Goal: Information Seeking & Learning: Learn about a topic

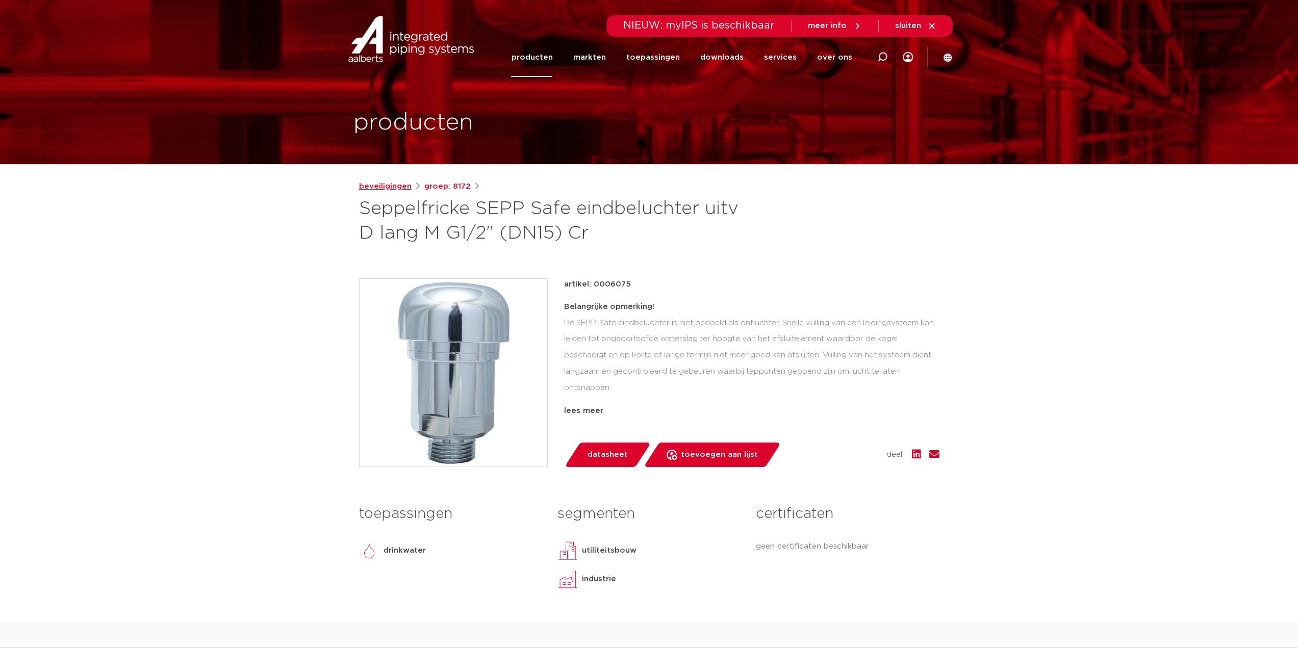
click at [392, 190] on link "beveiligingen" at bounding box center [385, 187] width 53 height 12
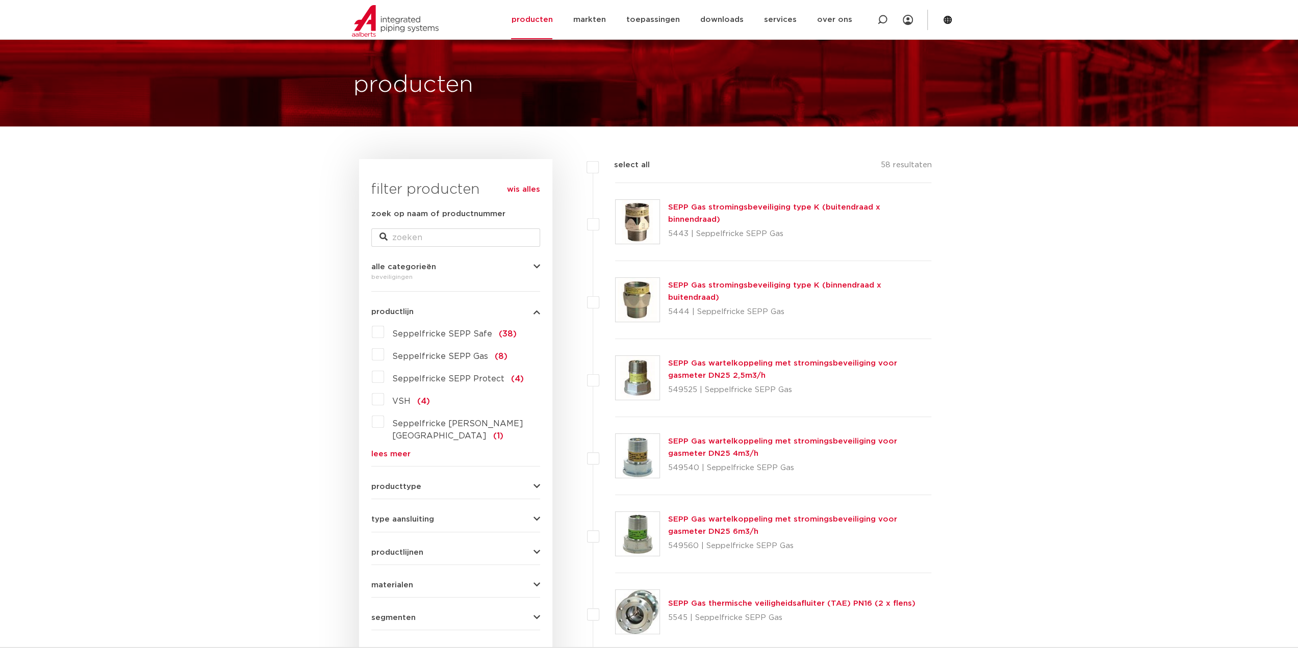
scroll to position [51, 0]
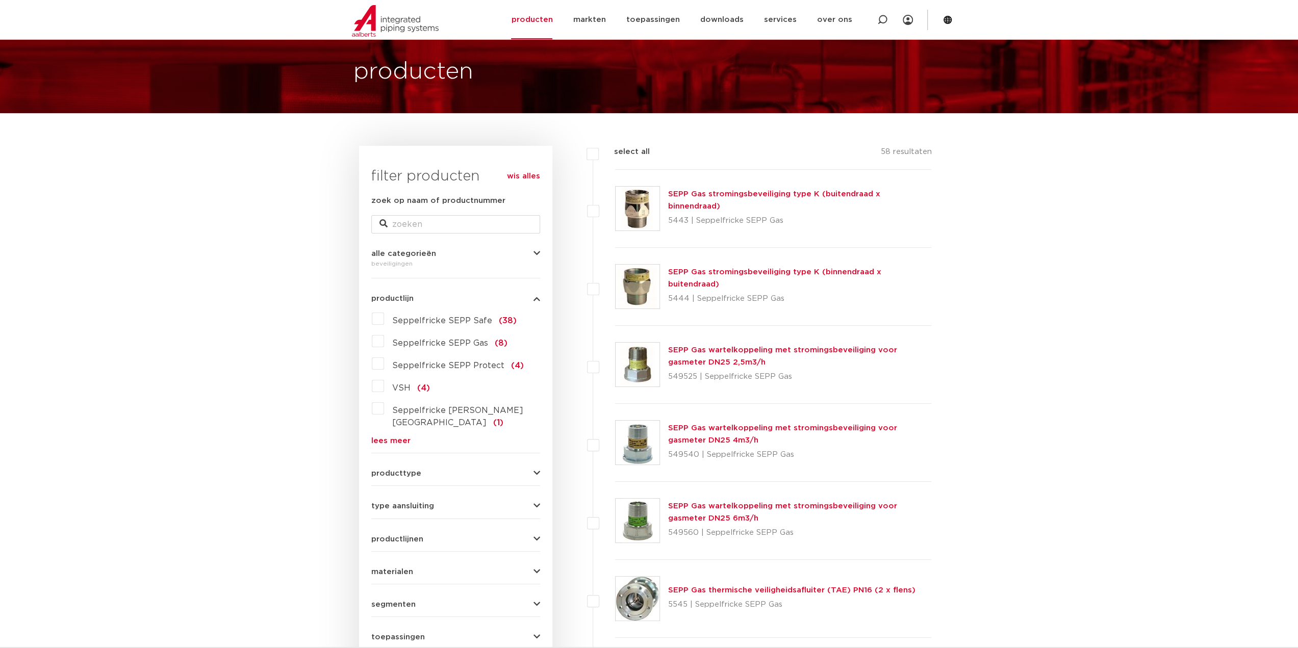
click at [384, 319] on label "Seppelfricke SEPP Safe (38)" at bounding box center [450, 319] width 133 height 16
click at [0, 0] on input "Seppelfricke SEPP Safe (38)" at bounding box center [0, 0] width 0 height 0
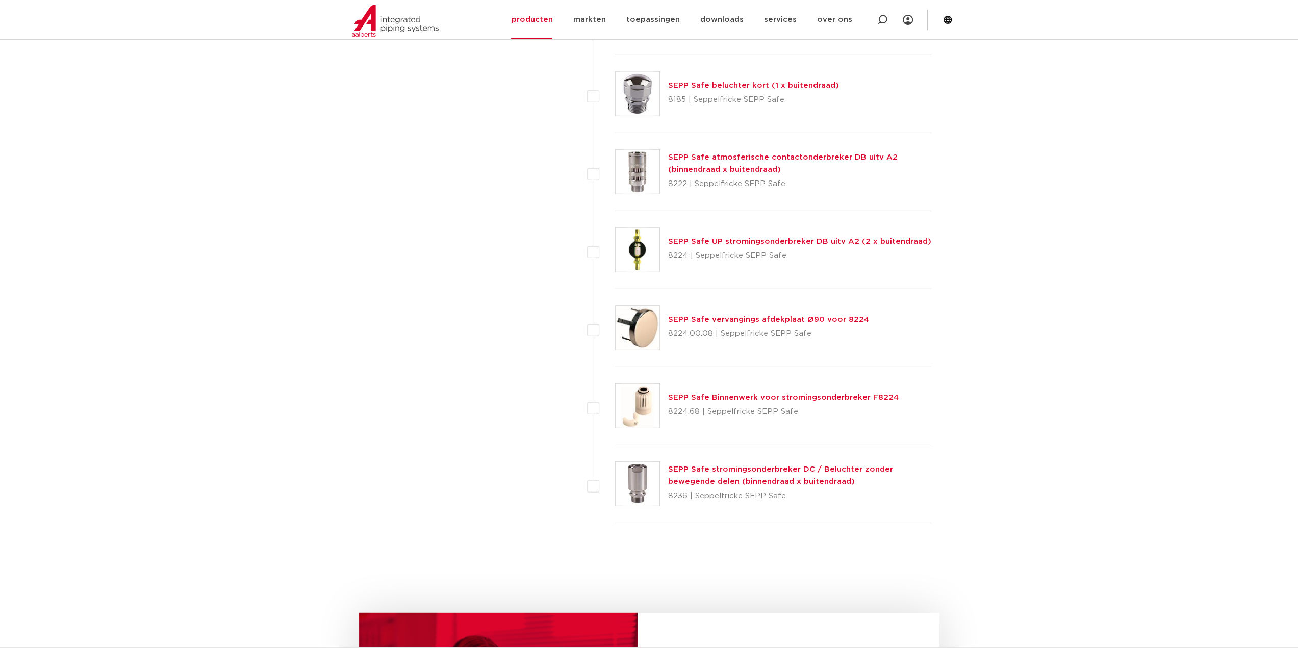
scroll to position [2754, 0]
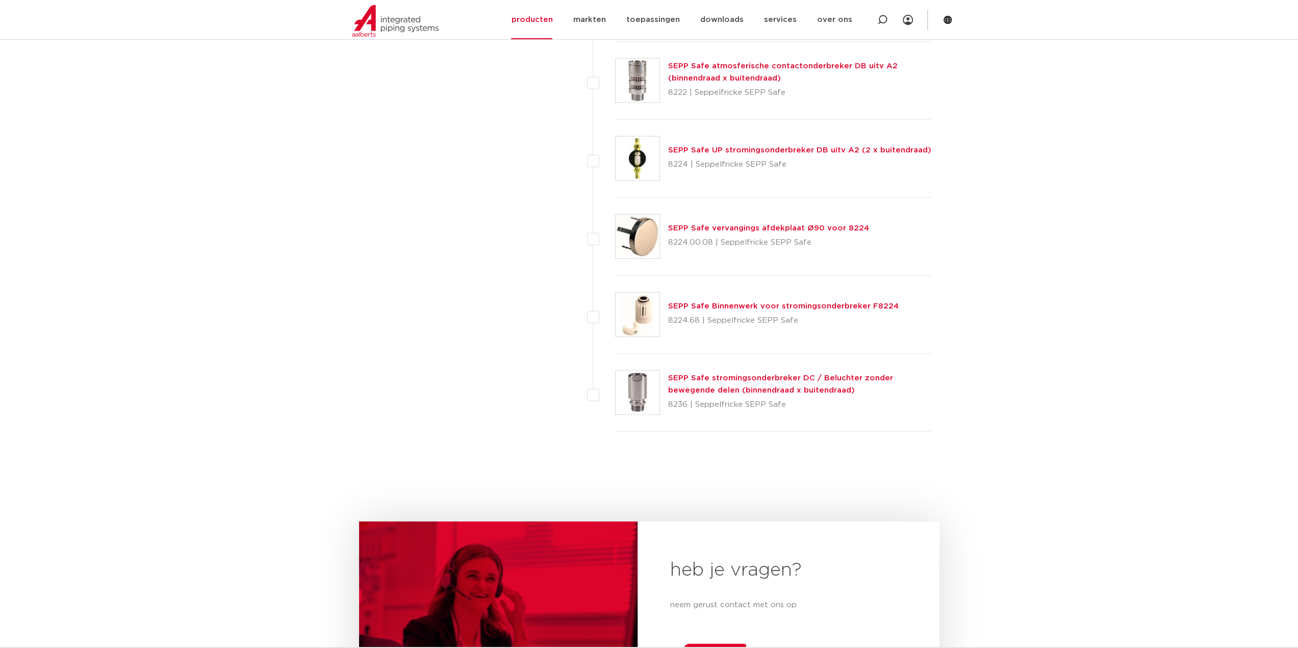
click at [773, 374] on link "SEPP Safe stromingsonderbreker DC / Beluchter zonder bewegende delen (binnendra…" at bounding box center [780, 384] width 225 height 20
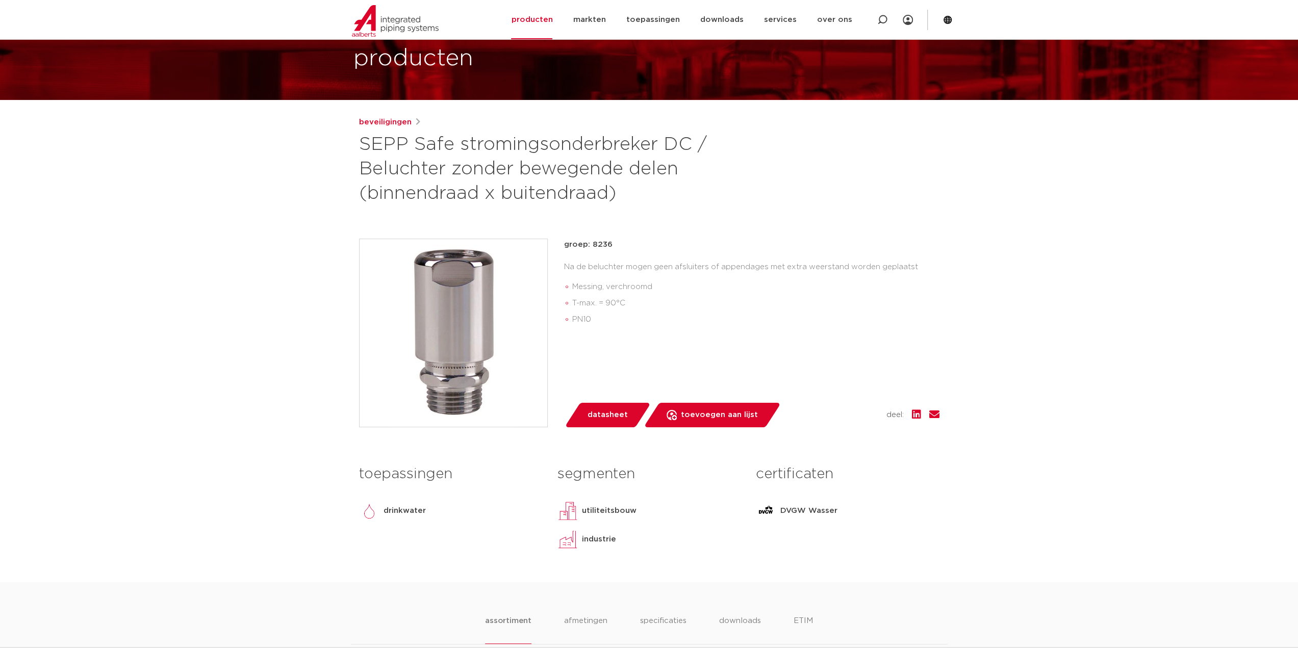
scroll to position [51, 0]
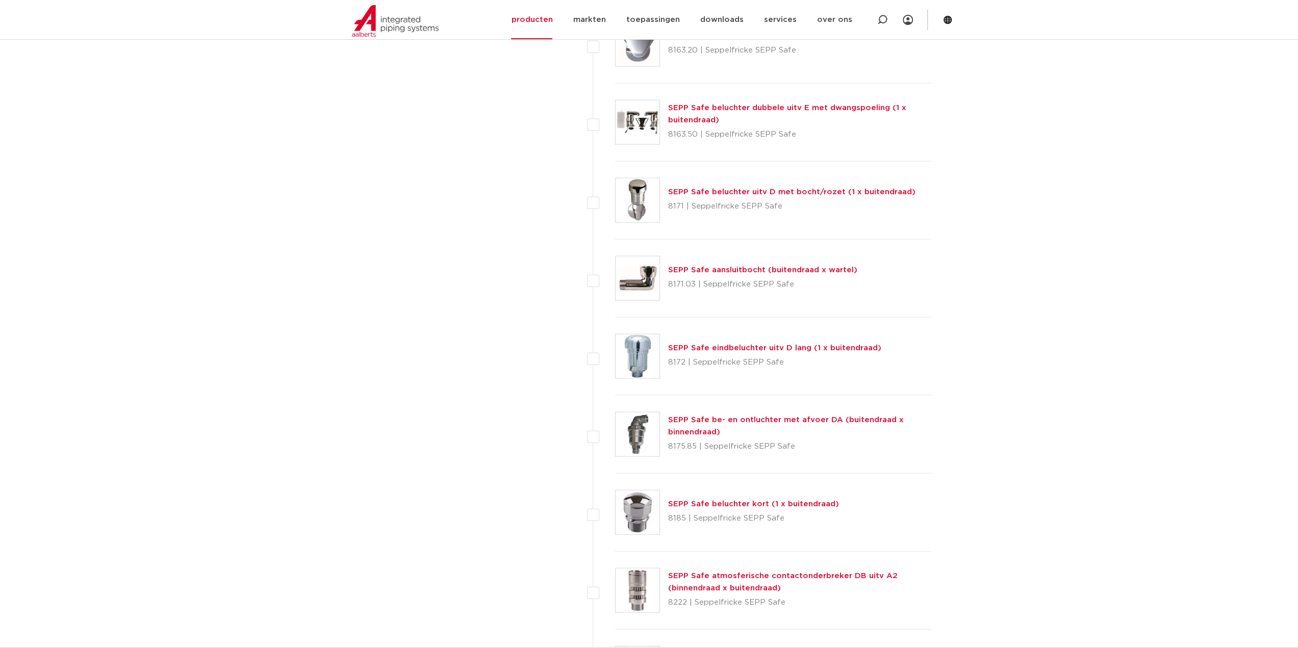
scroll to position [2295, 0]
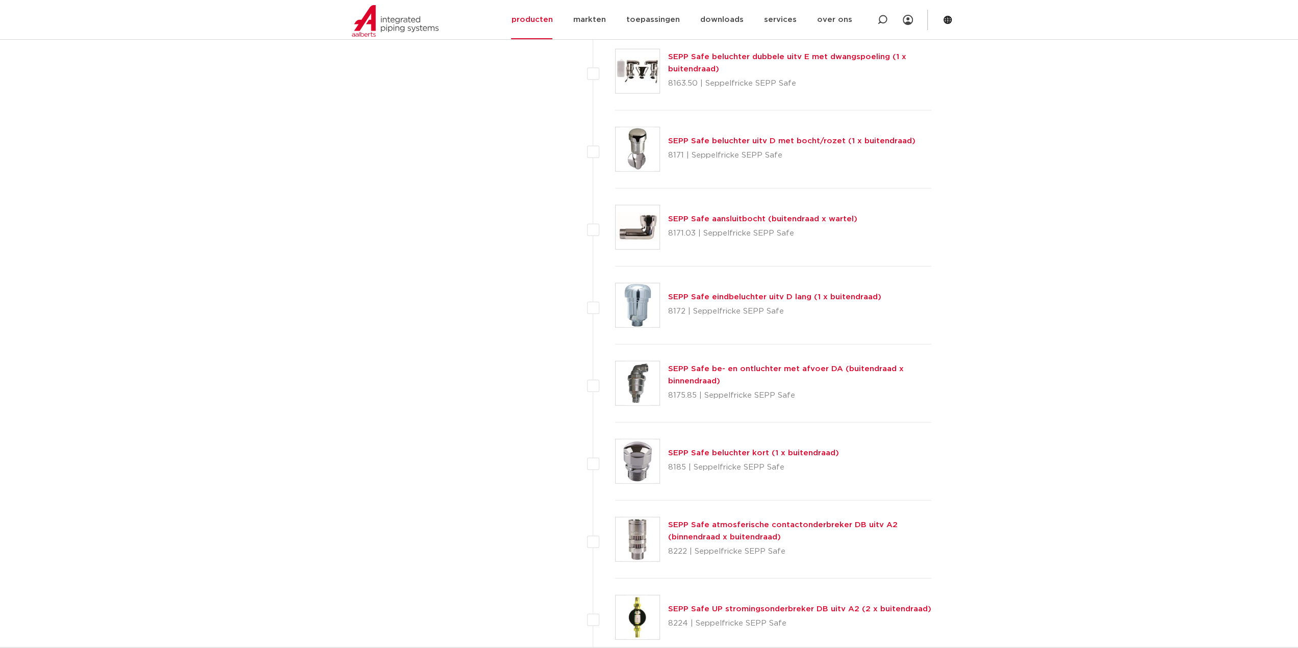
click at [778, 293] on link "SEPP Safe eindbeluchter uitv D lang (1 x buitendraad)" at bounding box center [774, 297] width 213 height 8
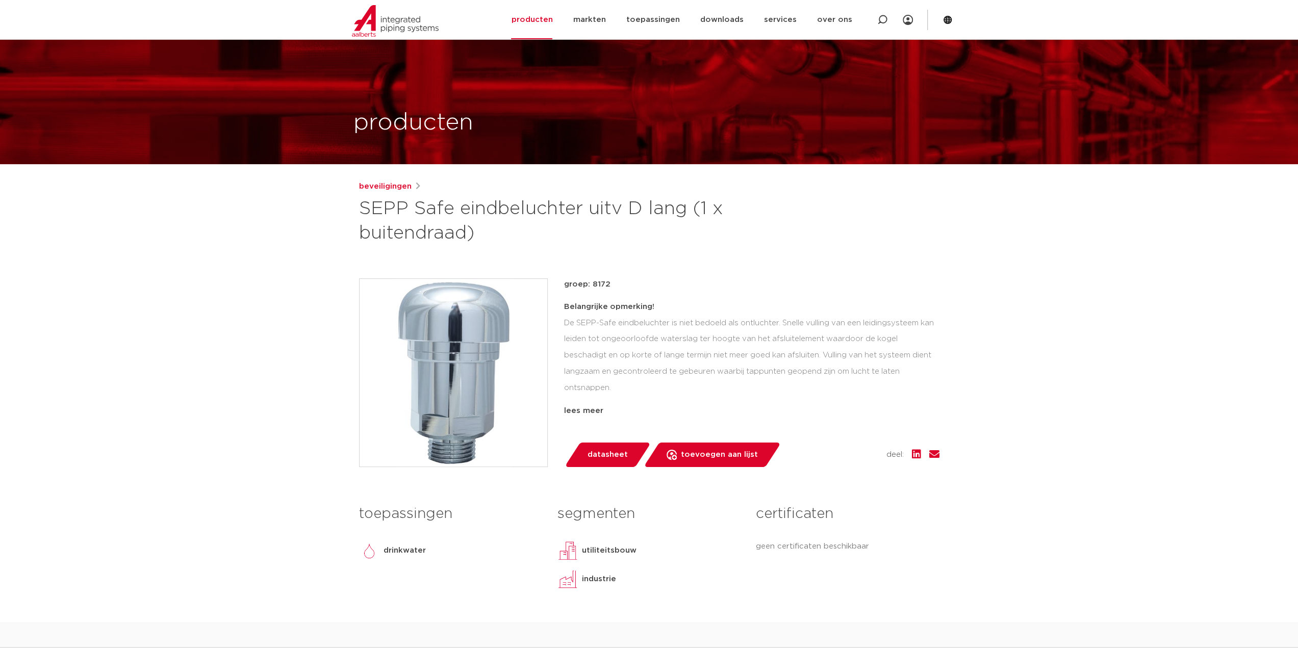
scroll to position [204, 0]
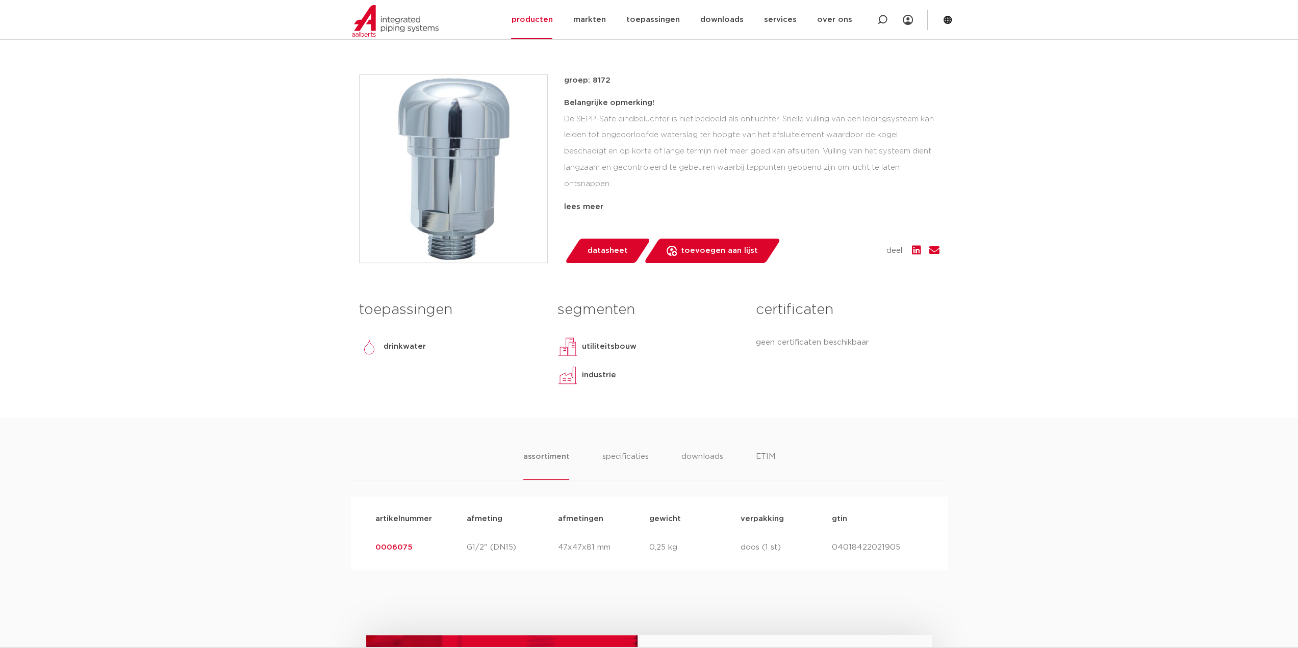
click at [606, 253] on span "datasheet" at bounding box center [608, 251] width 40 height 16
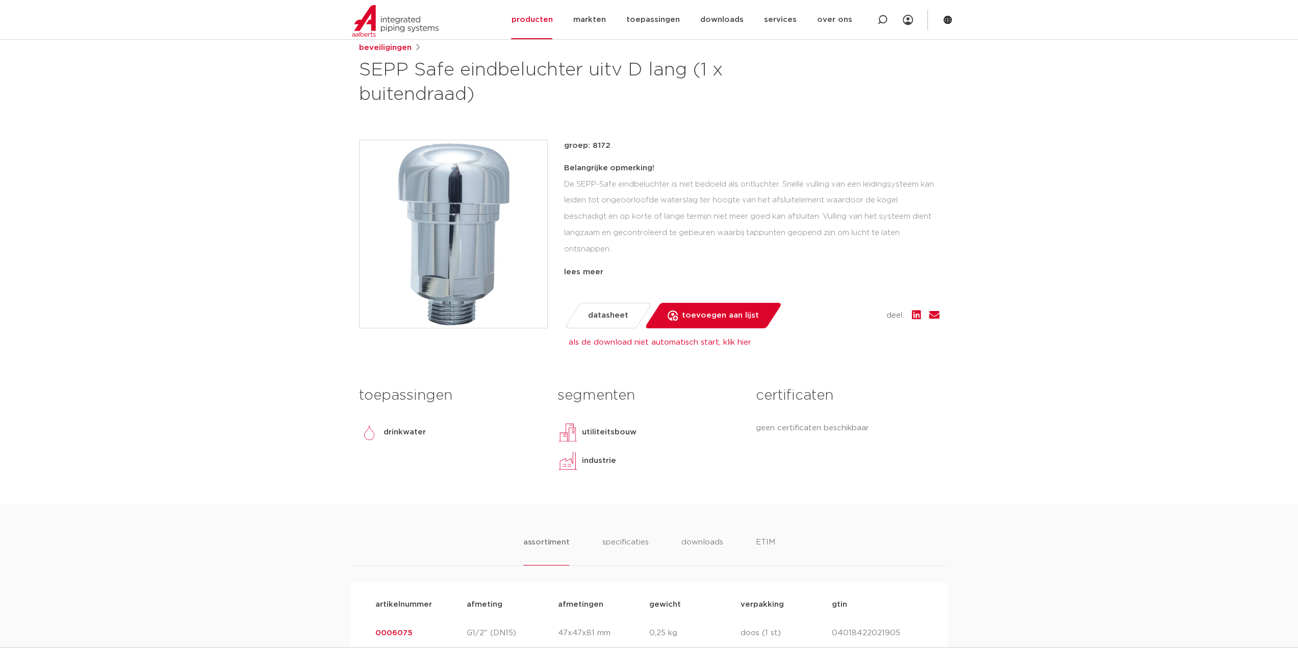
scroll to position [0, 0]
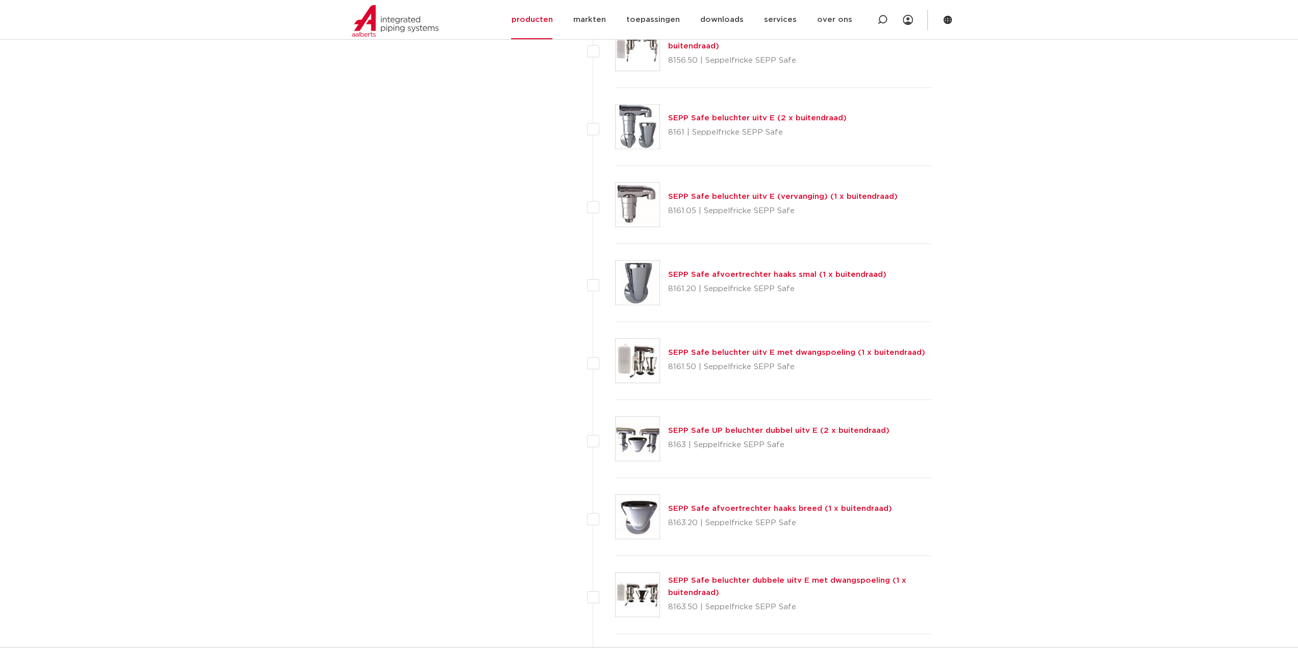
scroll to position [1632, 0]
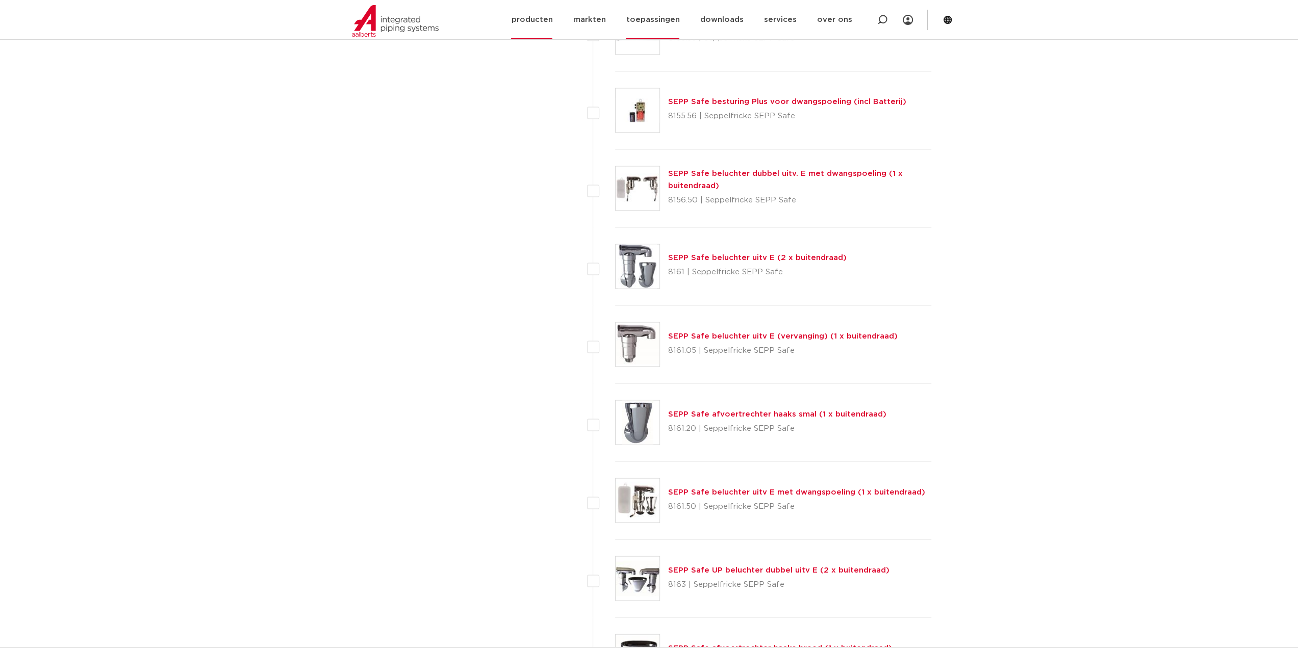
click at [646, 19] on link "toepassingen" at bounding box center [653, 19] width 54 height 39
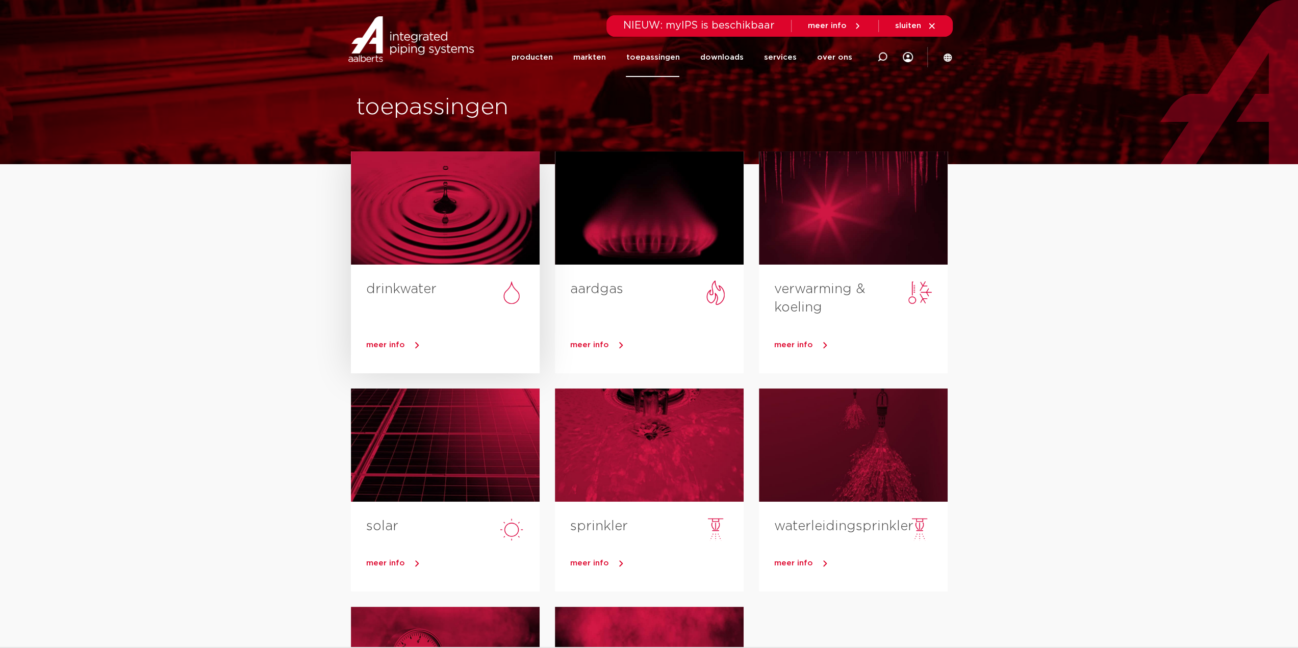
click at [391, 345] on span "meer info" at bounding box center [385, 345] width 39 height 8
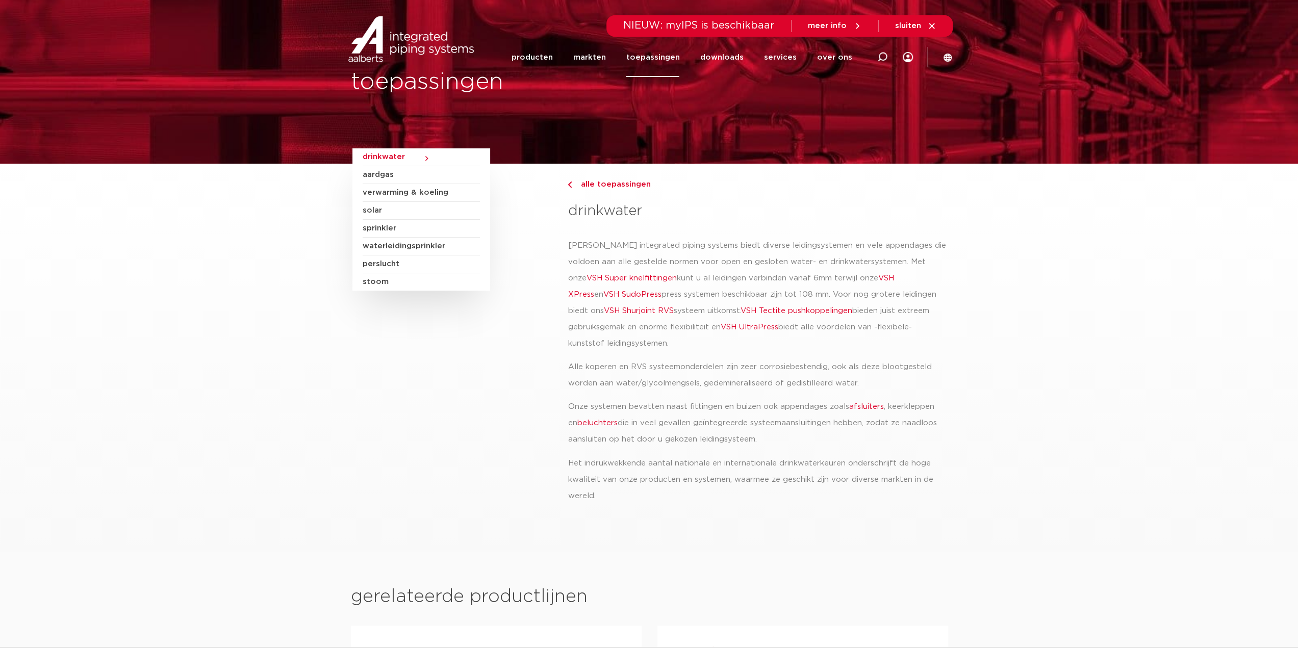
click at [873, 53] on div at bounding box center [882, 57] width 41 height 78
